Goal: Transaction & Acquisition: Purchase product/service

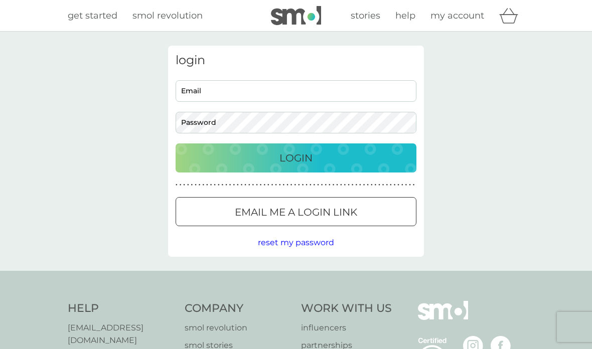
click at [391, 91] on input "Email" at bounding box center [296, 91] width 241 height 22
type input "[EMAIL_ADDRESS][DOMAIN_NAME]"
click at [365, 155] on div "Login" at bounding box center [296, 158] width 221 height 16
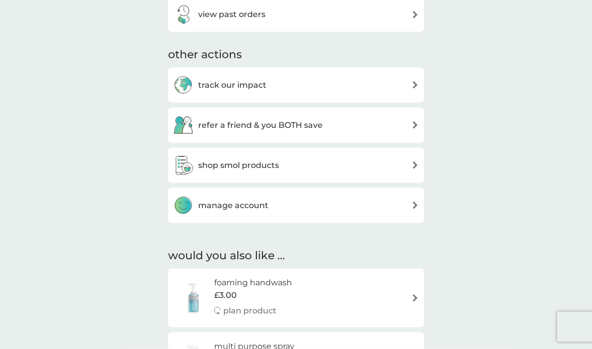
scroll to position [428, 0]
click at [413, 162] on img at bounding box center [415, 164] width 8 height 8
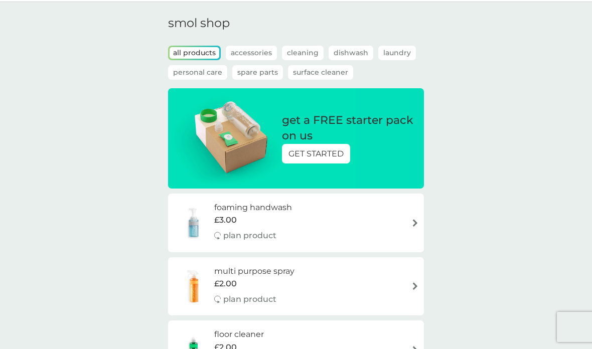
scroll to position [29, 0]
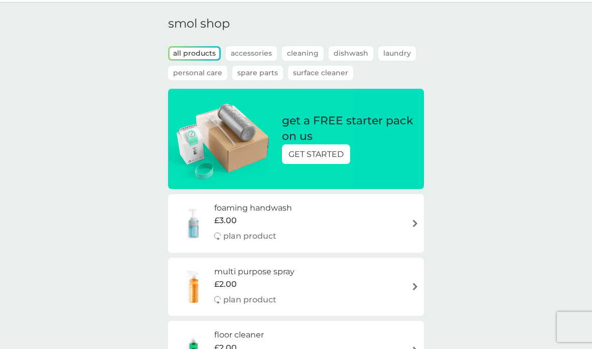
click at [403, 50] on p "Laundry" at bounding box center [397, 53] width 38 height 15
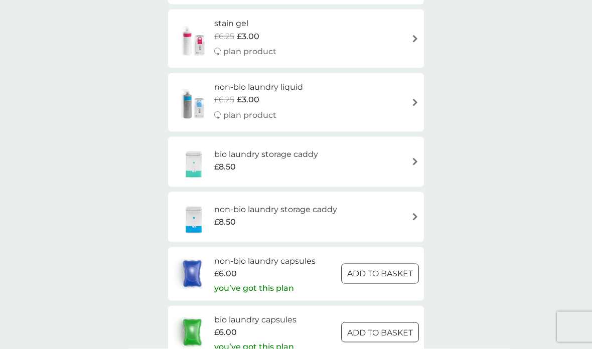
scroll to position [411, 0]
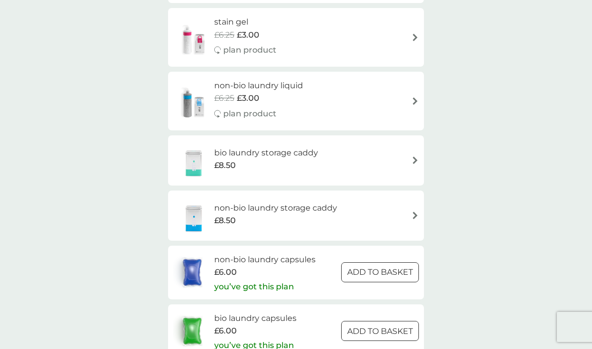
click at [405, 266] on p "ADD TO BASKET" at bounding box center [380, 272] width 66 height 13
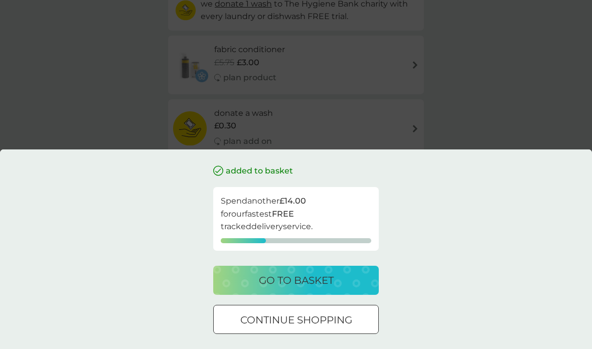
scroll to position [0, 0]
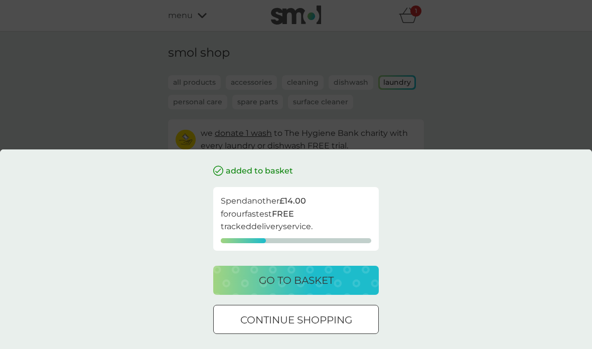
click at [358, 275] on div "go to basket" at bounding box center [295, 280] width 145 height 16
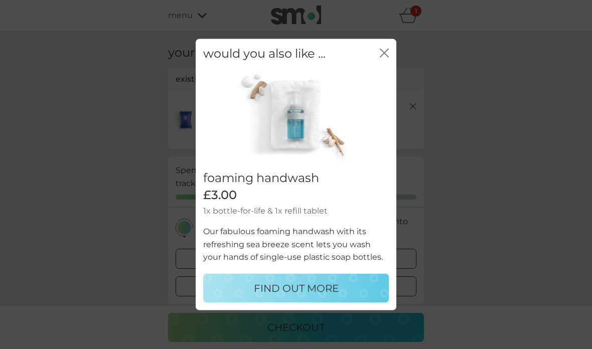
click at [387, 57] on icon "close" at bounding box center [386, 53] width 4 height 8
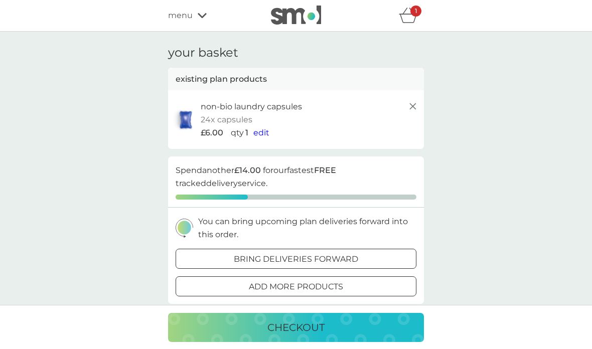
click at [415, 11] on p "1" at bounding box center [416, 11] width 2 height 0
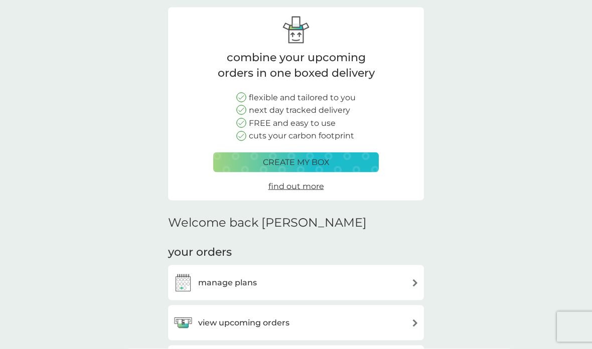
scroll to position [38, 0]
click at [369, 156] on div "create my box" at bounding box center [296, 162] width 152 height 13
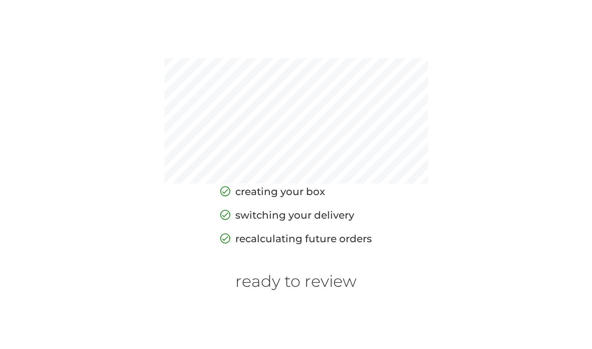
click at [340, 344] on div "creating your box switching your delivery recalculating future orders ready to …" at bounding box center [296, 174] width 592 height 349
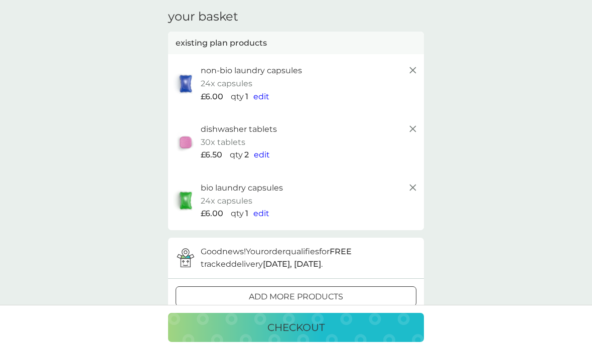
scroll to position [37, 0]
click at [262, 95] on span "edit" at bounding box center [261, 96] width 16 height 10
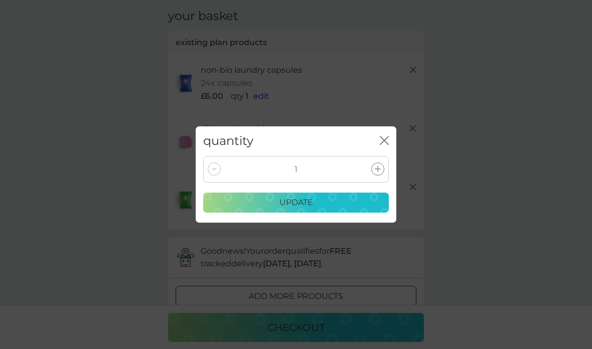
click at [380, 165] on div at bounding box center [377, 168] width 13 height 13
click at [348, 202] on div "update" at bounding box center [296, 202] width 173 height 13
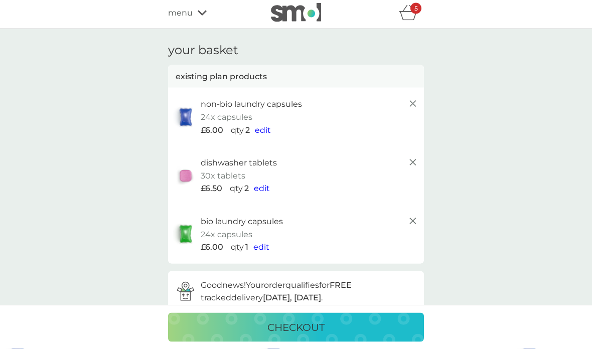
scroll to position [3, 0]
click at [264, 185] on span "edit" at bounding box center [262, 188] width 16 height 10
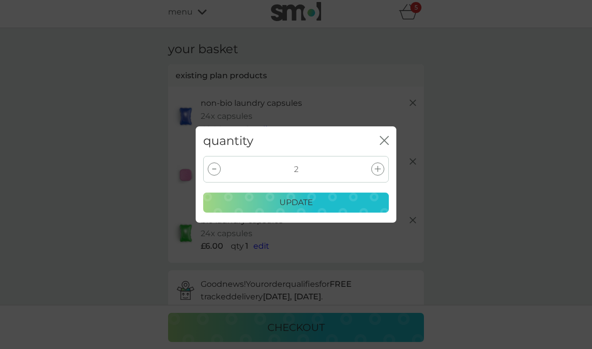
click at [213, 176] on div at bounding box center [214, 168] width 13 height 13
click at [317, 209] on div "update" at bounding box center [296, 202] width 173 height 13
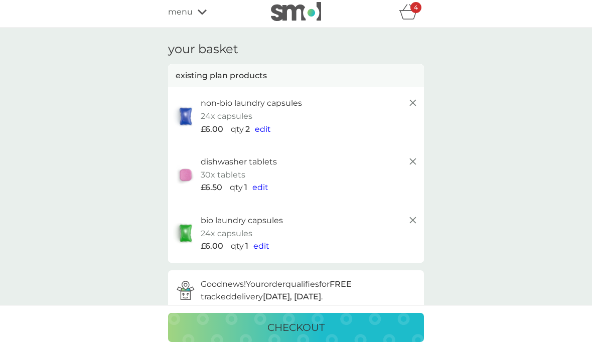
click at [415, 217] on icon at bounding box center [413, 220] width 12 height 12
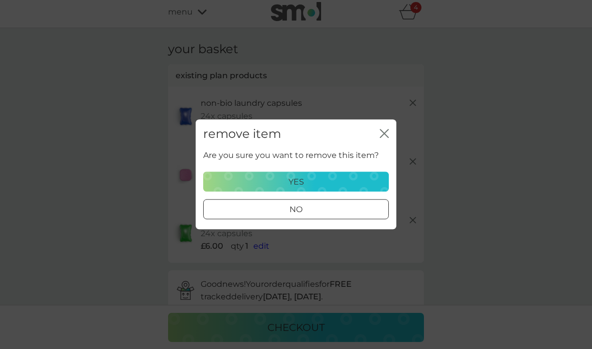
click at [375, 189] on div "yes" at bounding box center [296, 182] width 173 height 13
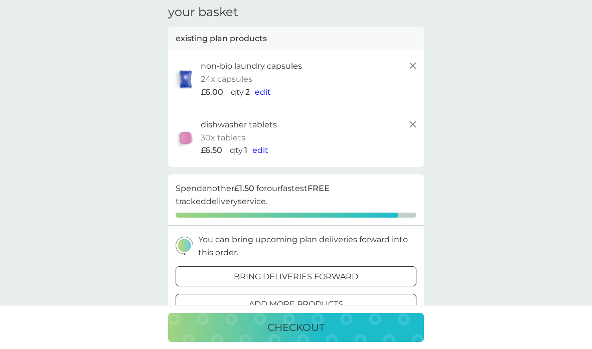
scroll to position [40, 0]
click at [262, 92] on span "edit" at bounding box center [263, 93] width 16 height 10
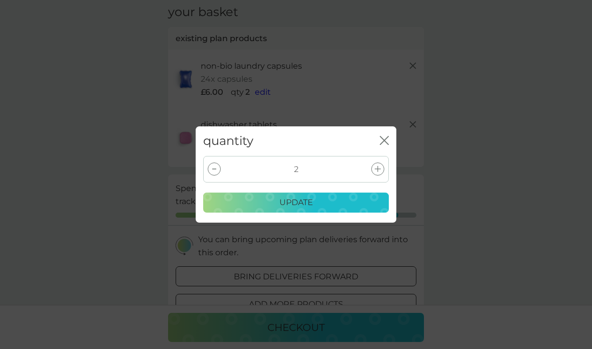
click at [379, 168] on icon at bounding box center [378, 169] width 6 height 6
click at [367, 205] on div "update" at bounding box center [296, 202] width 173 height 13
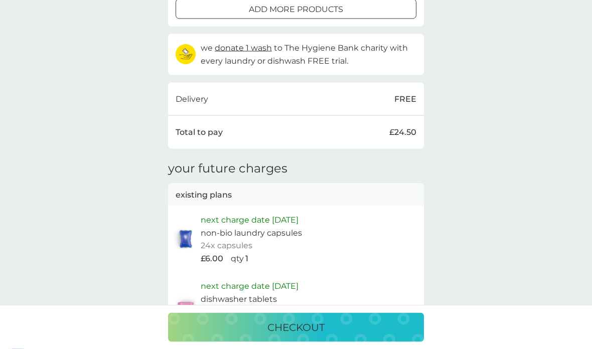
scroll to position [328, 0]
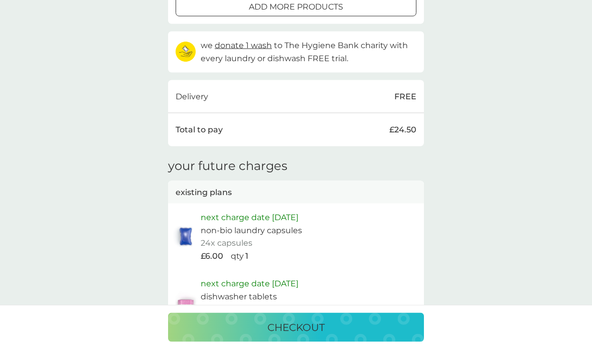
click at [367, 336] on div "checkout" at bounding box center [296, 327] width 236 height 16
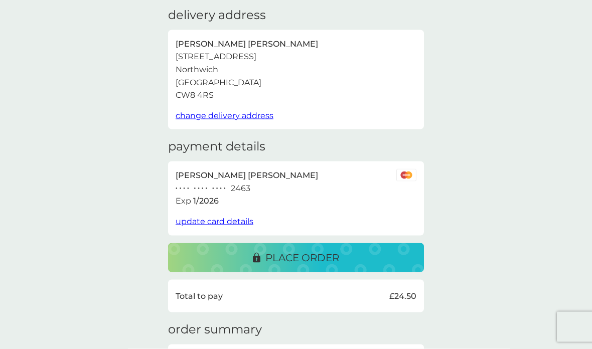
scroll to position [59, 0]
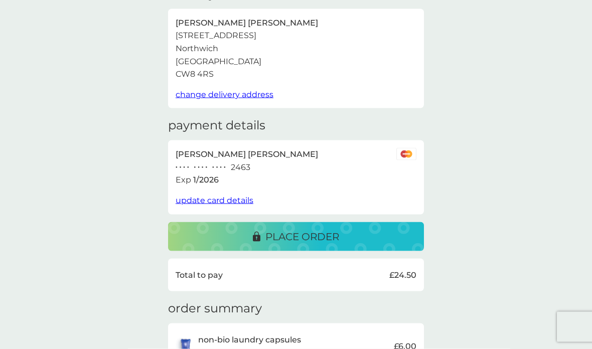
click at [239, 197] on span "update card details" at bounding box center [215, 201] width 78 height 10
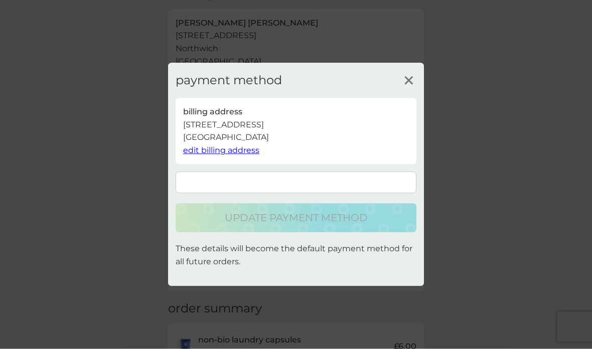
scroll to position [59, 0]
click at [413, 88] on icon at bounding box center [408, 80] width 15 height 15
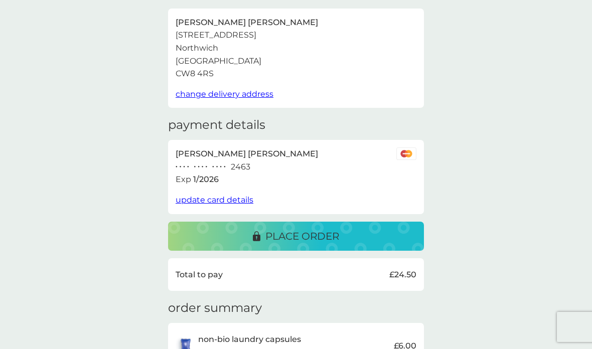
click at [386, 235] on div "place order" at bounding box center [296, 236] width 236 height 16
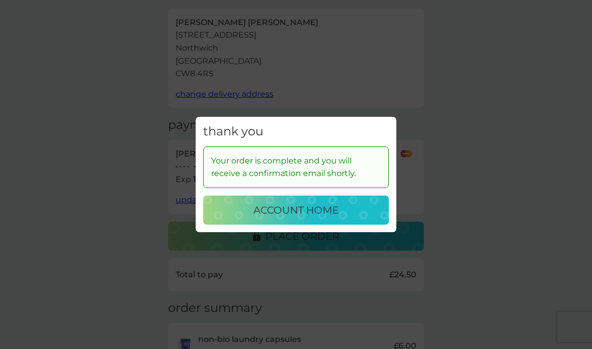
click at [366, 225] on button "account home" at bounding box center [296, 210] width 186 height 29
